Goal: Task Accomplishment & Management: Manage account settings

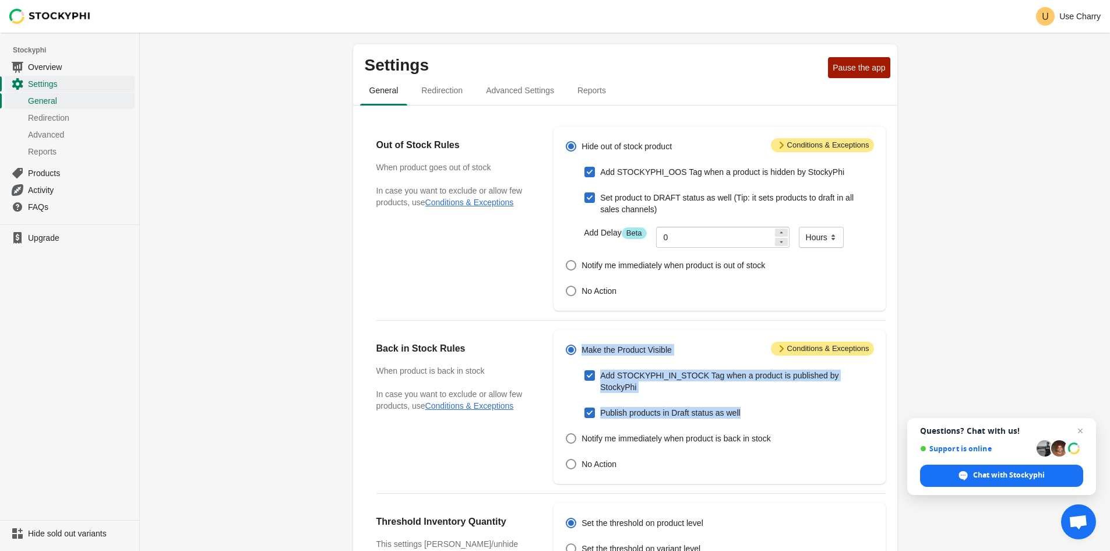
copy div "Make the Product Visible Add STOCKYPHI_IN_STOCK Tag when a product is published…"
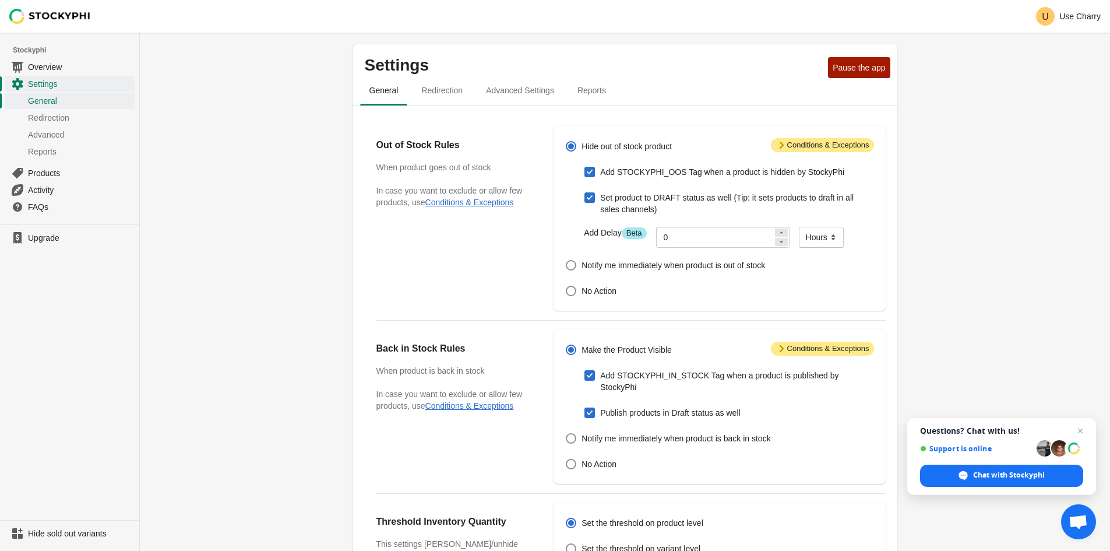
drag, startPoint x: 768, startPoint y: 398, endPoint x: 999, endPoint y: 402, distance: 230.9
click at [999, 402] on div "Settings Pause the app General Redirection Advanced Settings Reports General Re…" at bounding box center [625, 442] width 971 height 818
click at [999, 380] on div "Settings Pause the app General Redirection Advanced Settings Reports General Re…" at bounding box center [625, 442] width 971 height 818
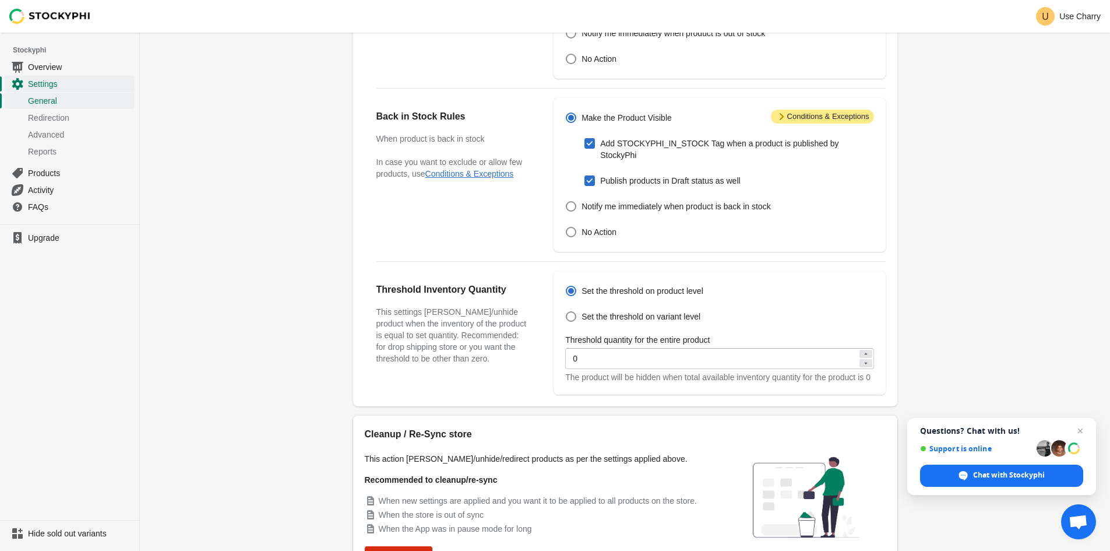
scroll to position [233, 0]
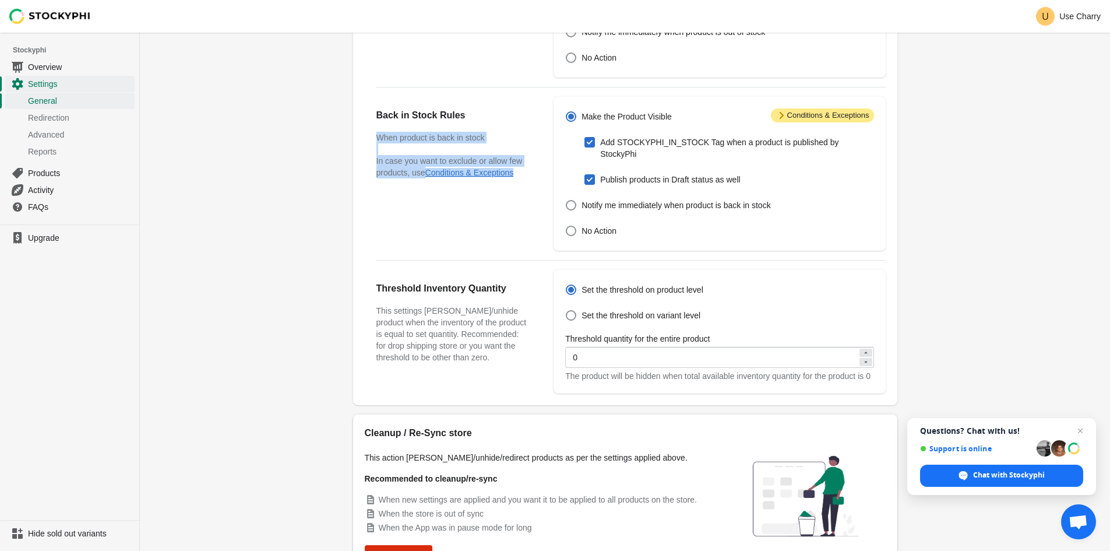
drag, startPoint x: 377, startPoint y: 142, endPoint x: 525, endPoint y: 175, distance: 151.7
click at [523, 175] on div "When product is back in stock In case you want to exclude or allow few products…" at bounding box center [454, 155] width 154 height 47
click at [857, 115] on span "Attention Conditions & Exceptions" at bounding box center [822, 115] width 103 height 14
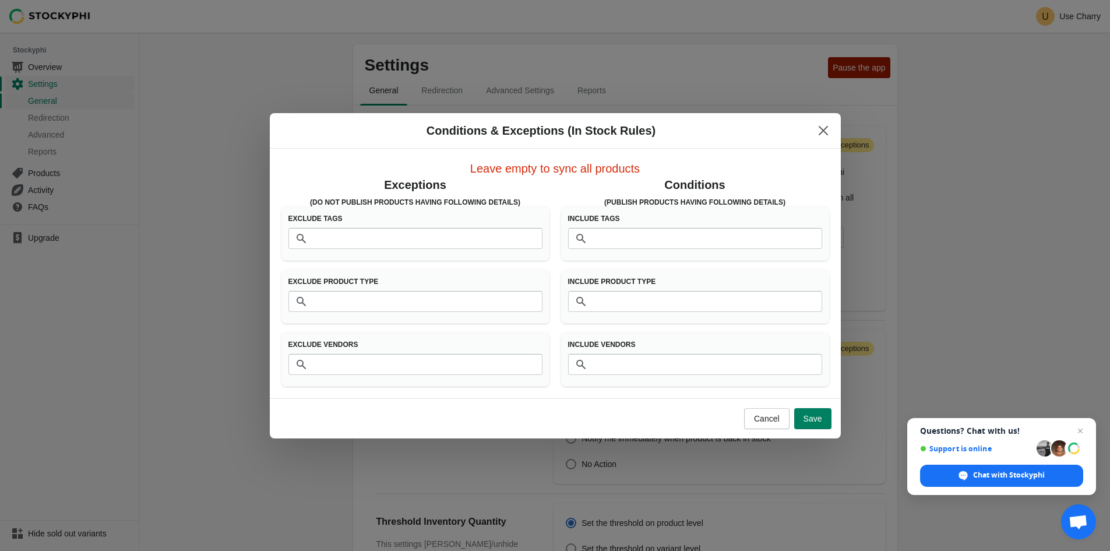
scroll to position [28, 0]
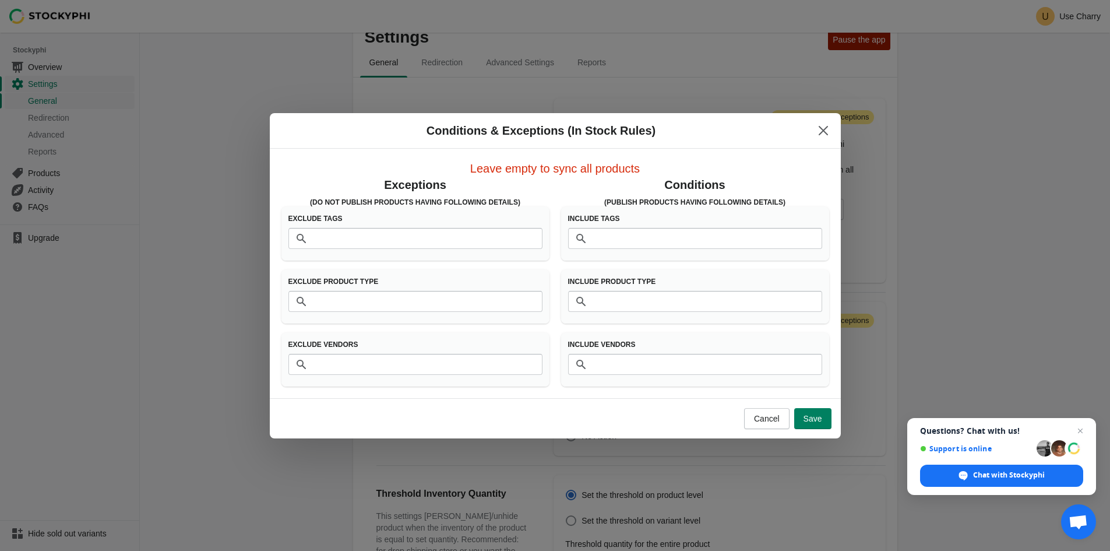
click at [818, 119] on div "Conditions & Exceptions (In Stock Rules)" at bounding box center [555, 131] width 571 height 36
click at [825, 129] on icon "Close" at bounding box center [824, 131] width 12 height 12
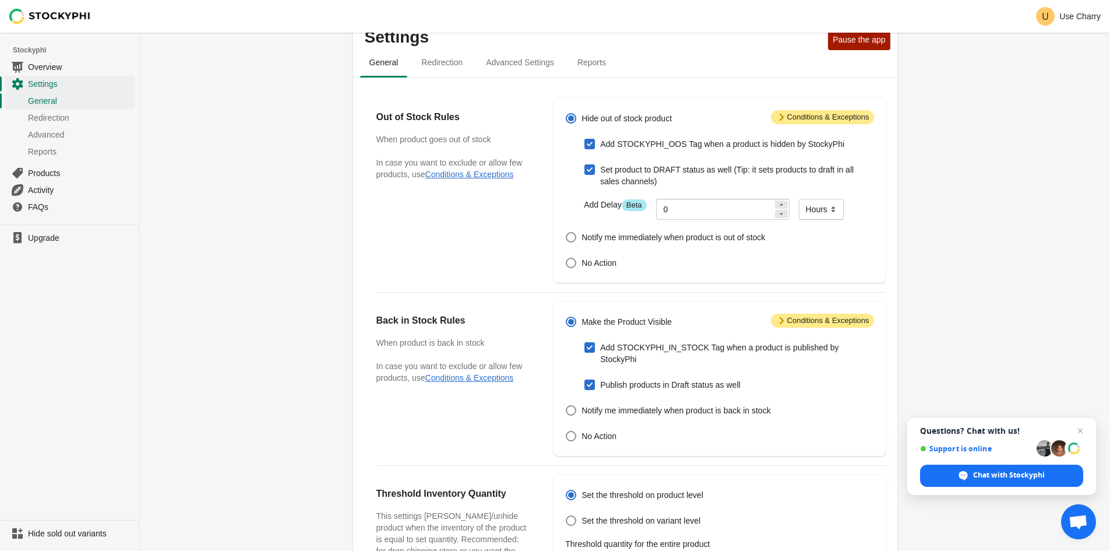
scroll to position [0, 0]
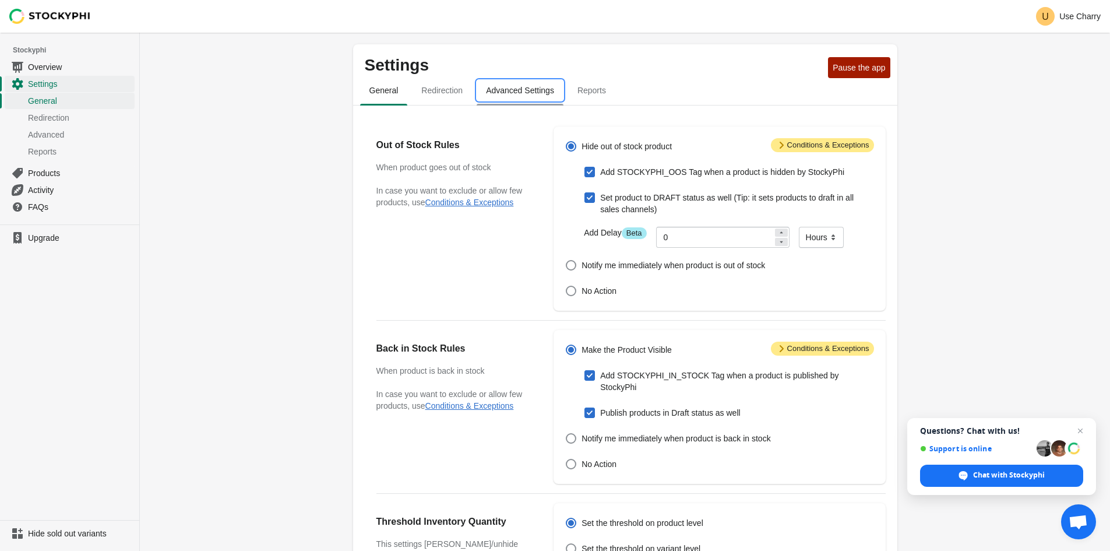
click at [494, 88] on span "Advanced Settings" at bounding box center [520, 90] width 87 height 21
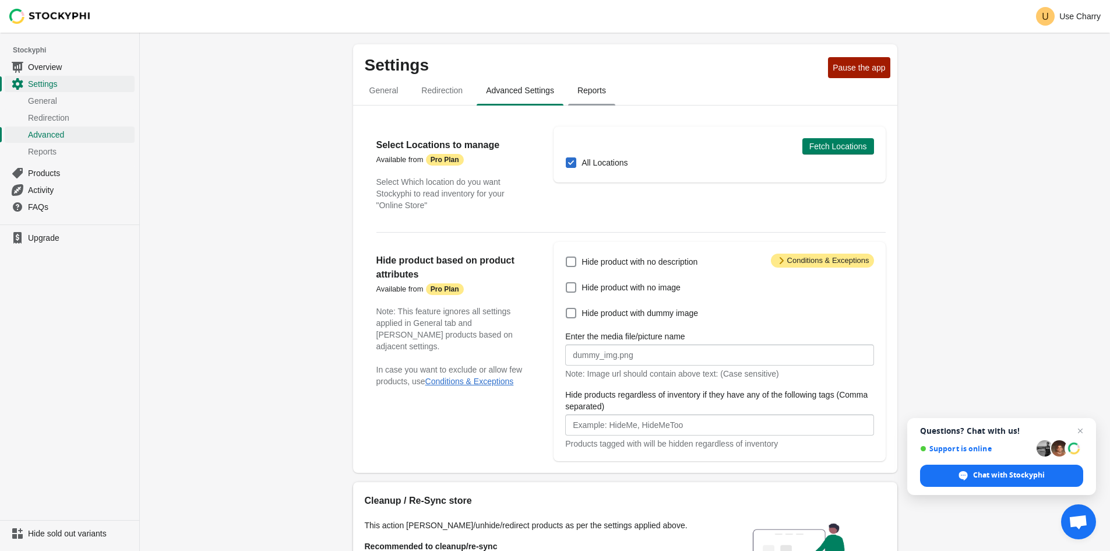
click at [580, 83] on span "Reports" at bounding box center [591, 90] width 47 height 21
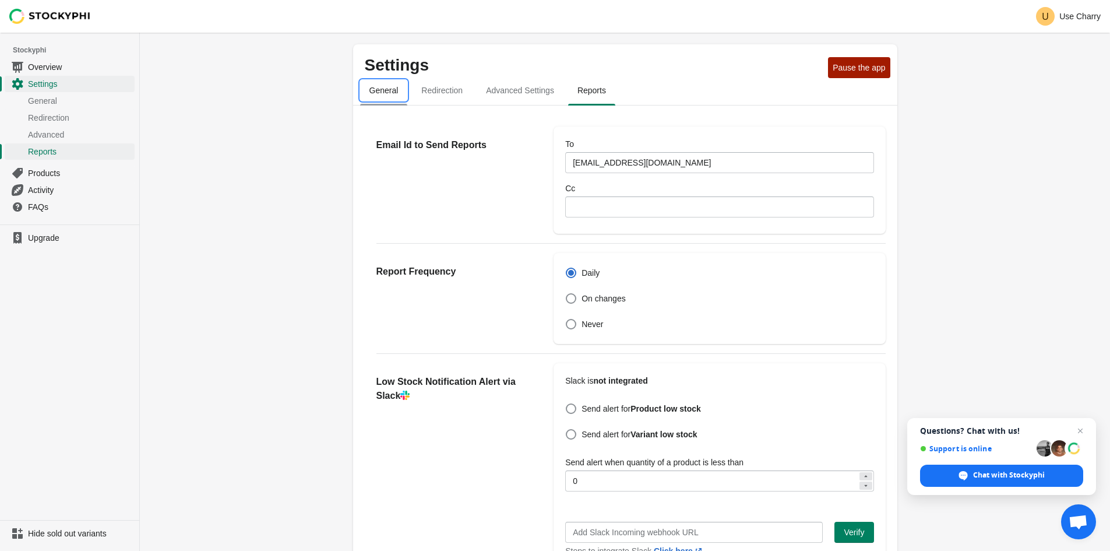
click at [369, 86] on span "General" at bounding box center [384, 90] width 48 height 21
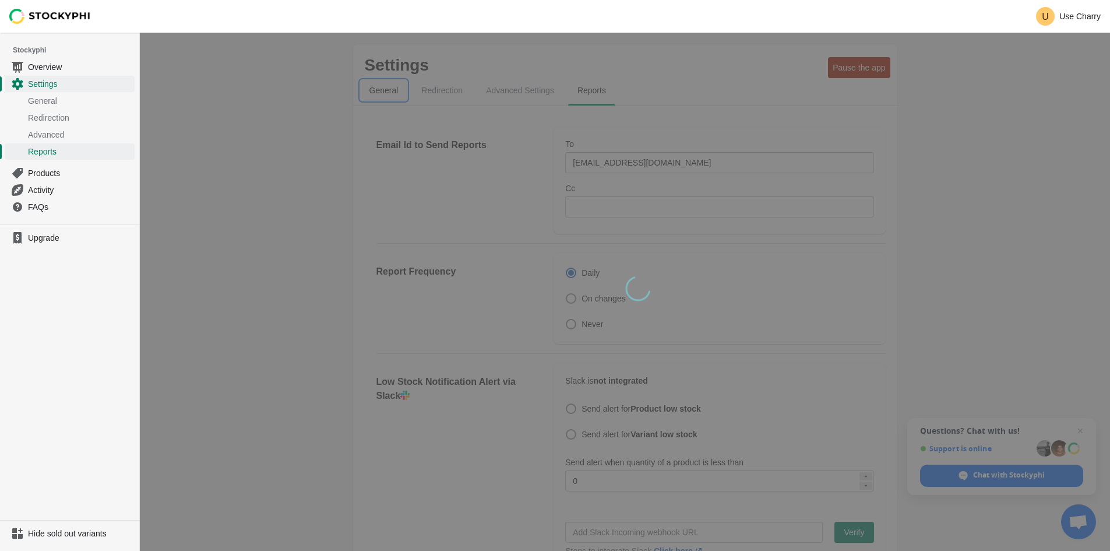
select select "hours"
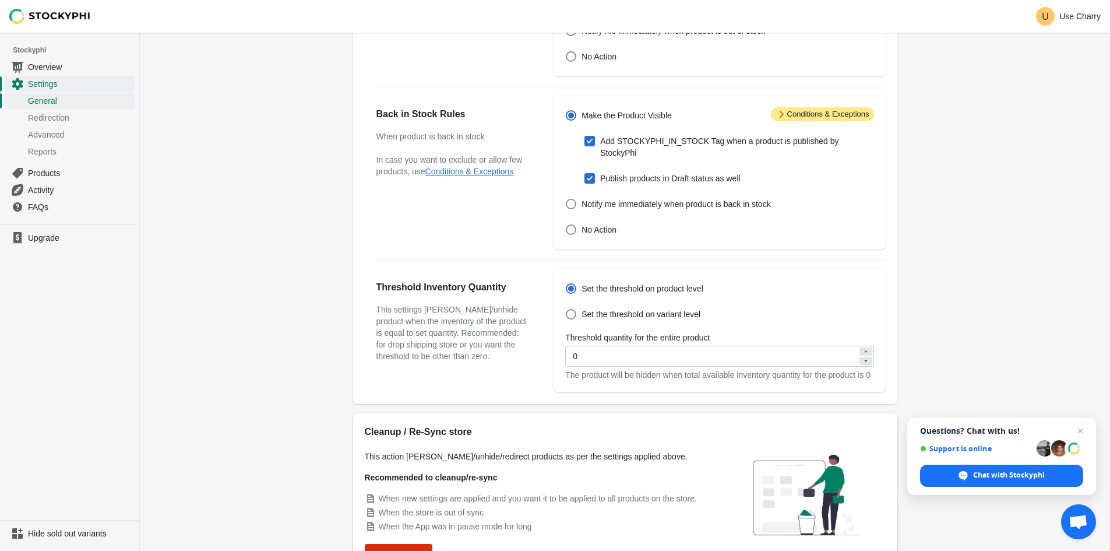
scroll to position [300, 0]
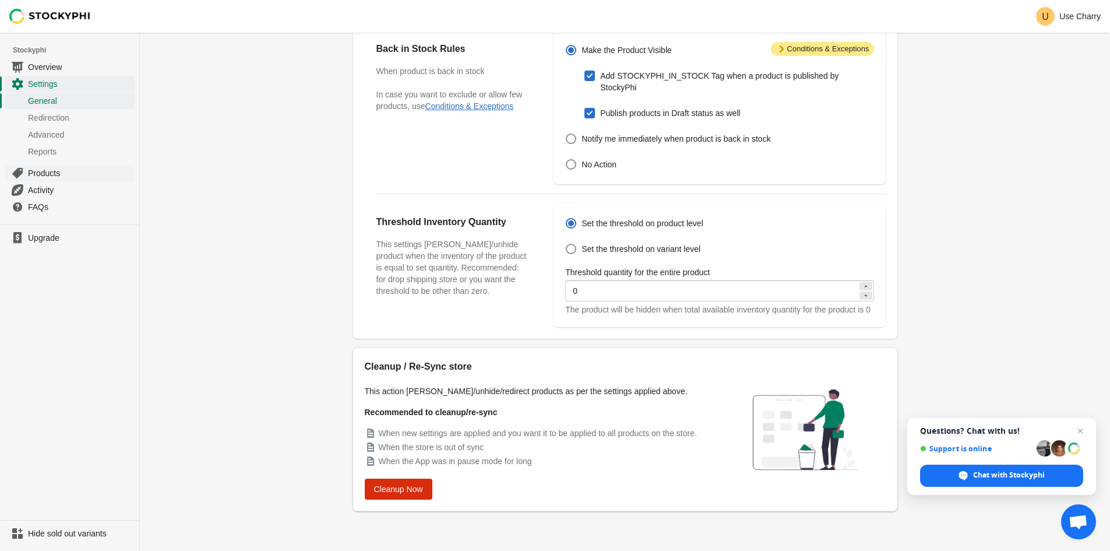
click at [59, 176] on span "Products" at bounding box center [80, 173] width 104 height 12
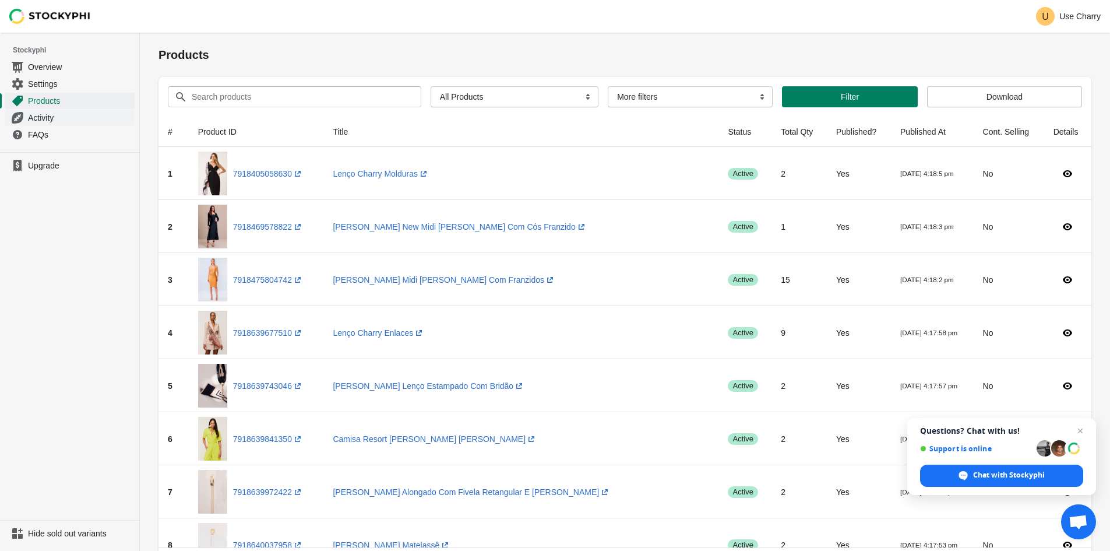
click at [57, 119] on span "Activity" at bounding box center [80, 118] width 104 height 12
